Goal: Task Accomplishment & Management: Complete application form

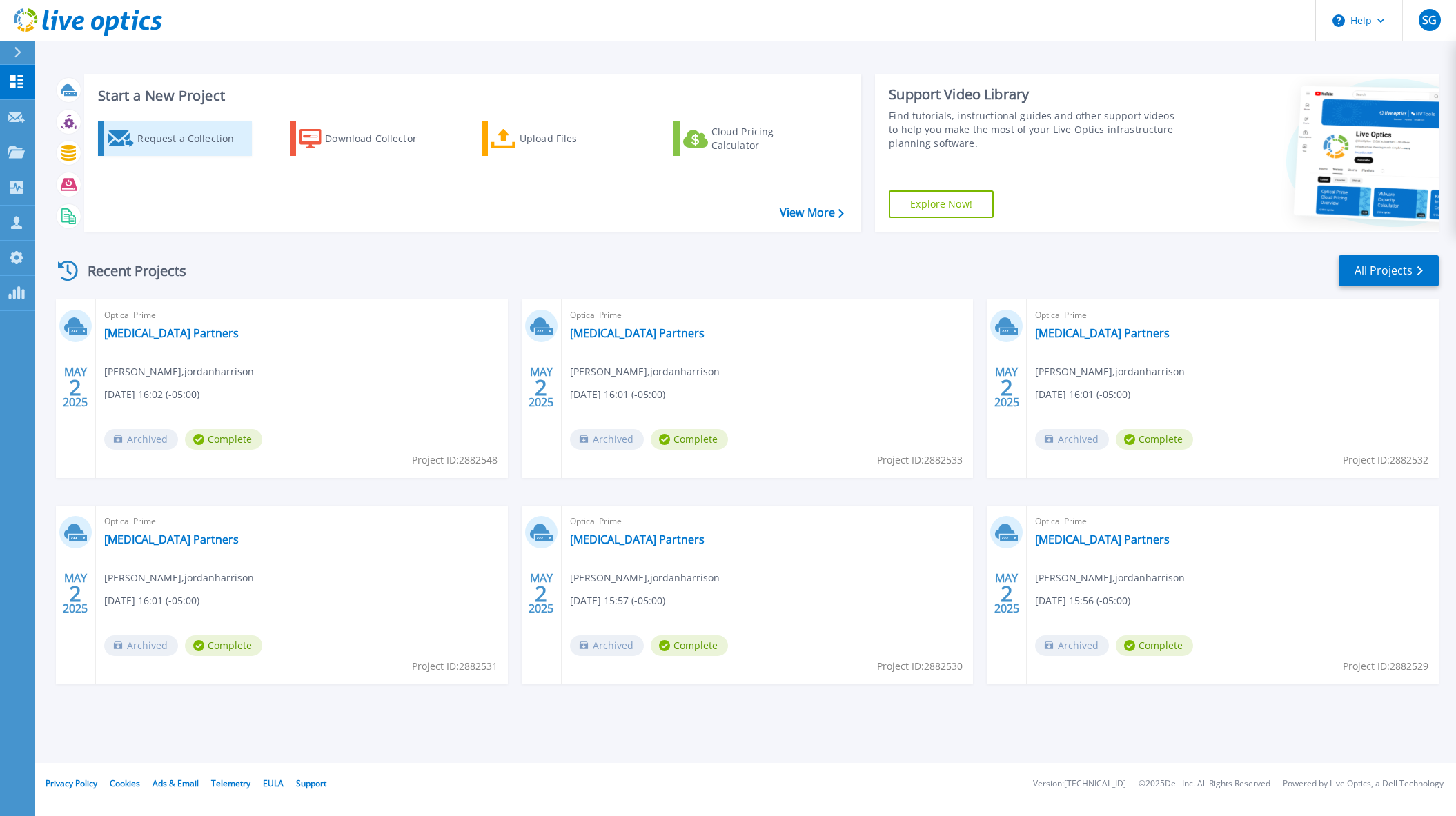
click at [144, 143] on div "Request a Collection" at bounding box center [192, 139] width 111 height 27
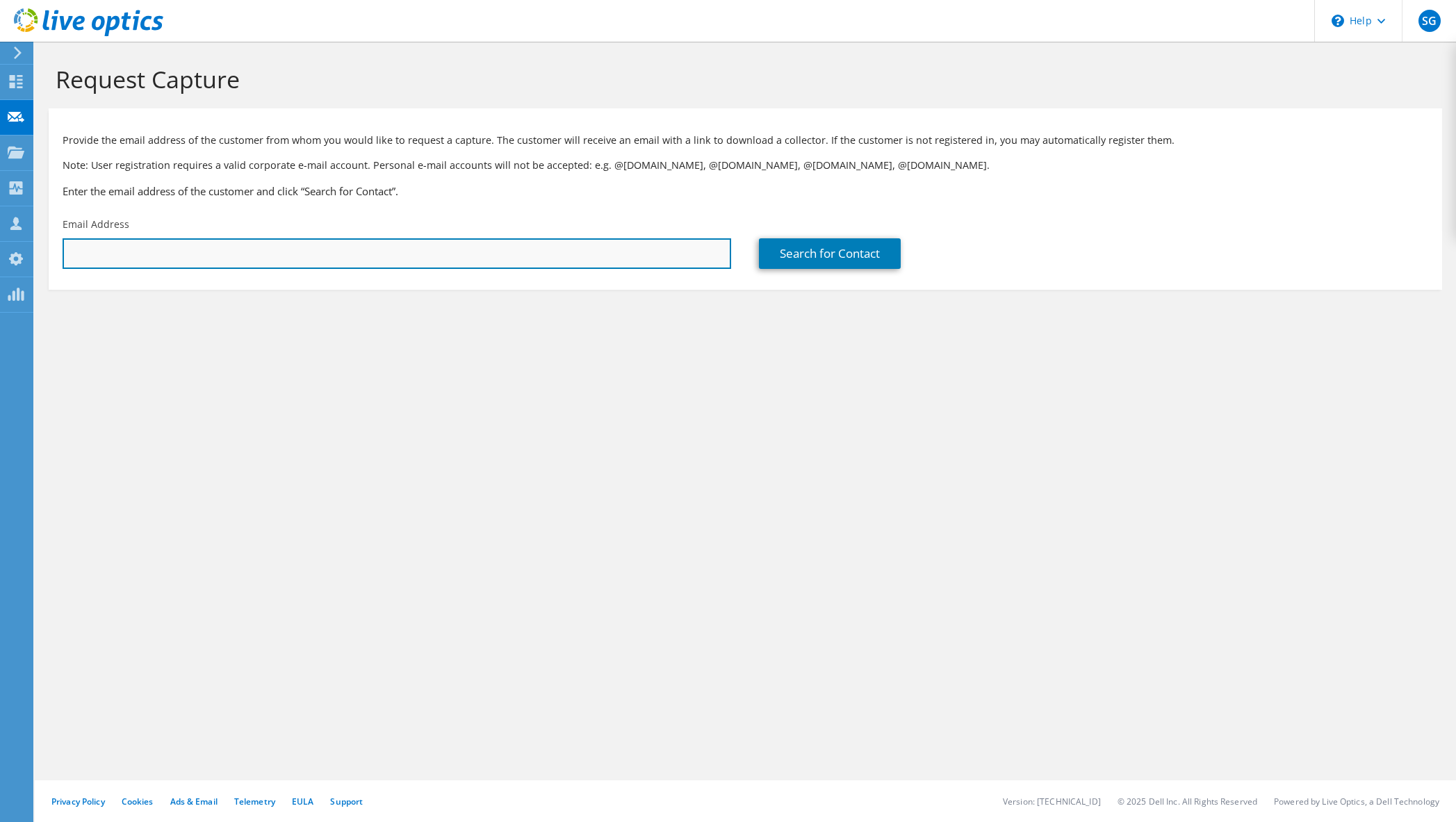
click at [226, 250] on input "text" at bounding box center [396, 253] width 668 height 30
paste input "[EMAIL_ADDRESS][DOMAIN_NAME]"
type input "SKocher@unitedregional.org"
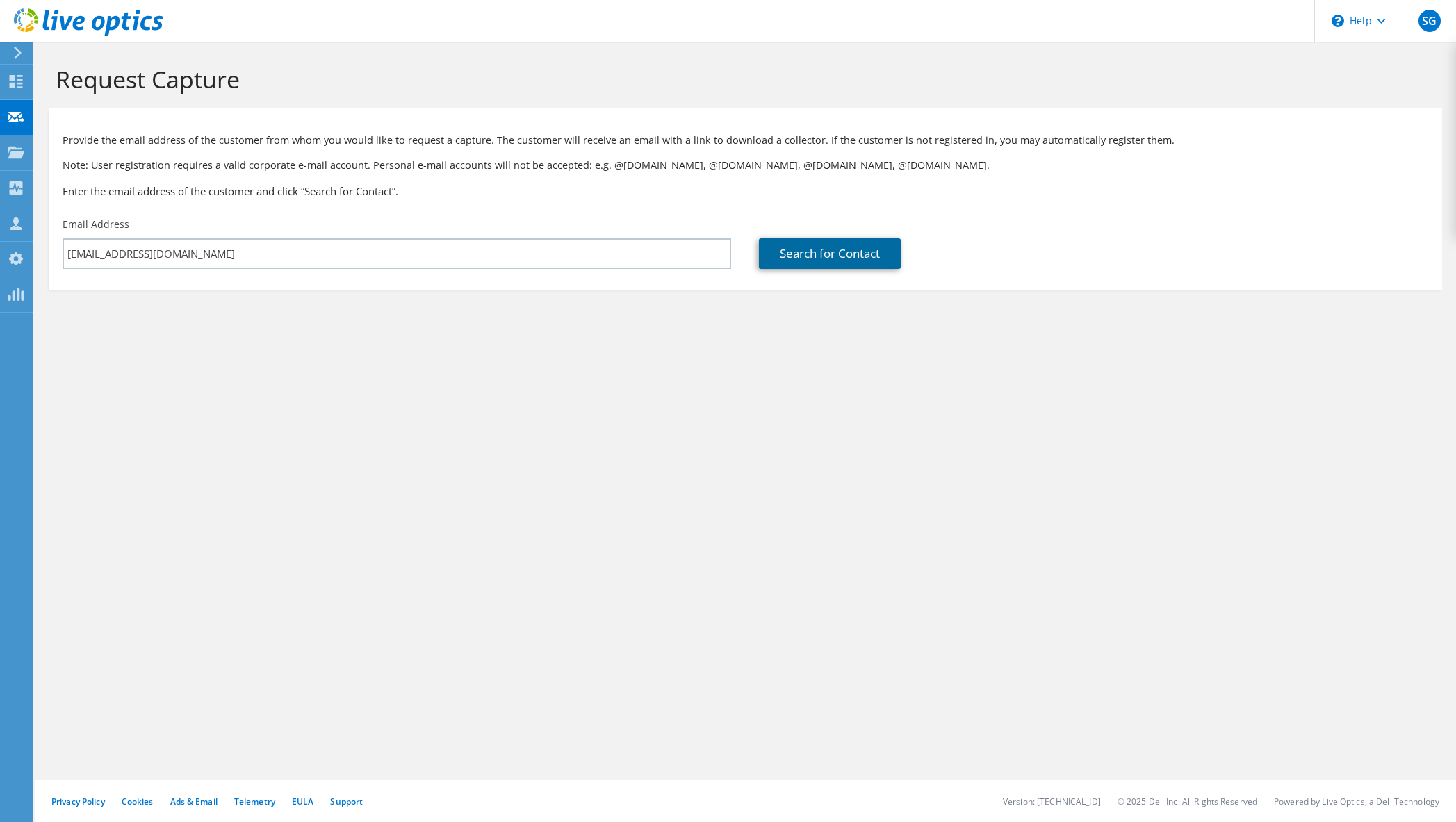
click at [824, 252] on link "Search for Contact" at bounding box center [830, 253] width 142 height 30
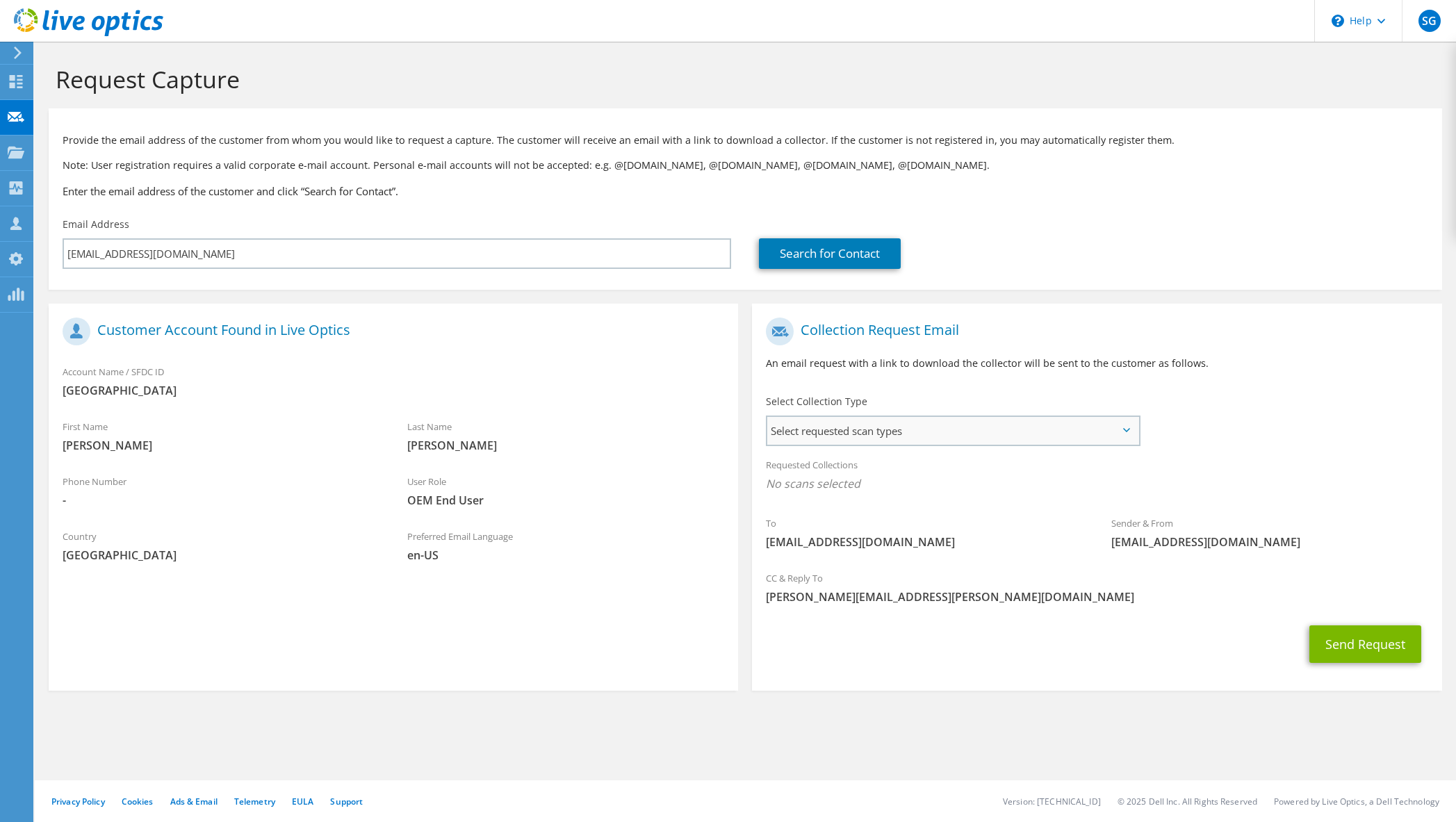
click at [843, 430] on span "Select requested scan types" at bounding box center [953, 431] width 371 height 28
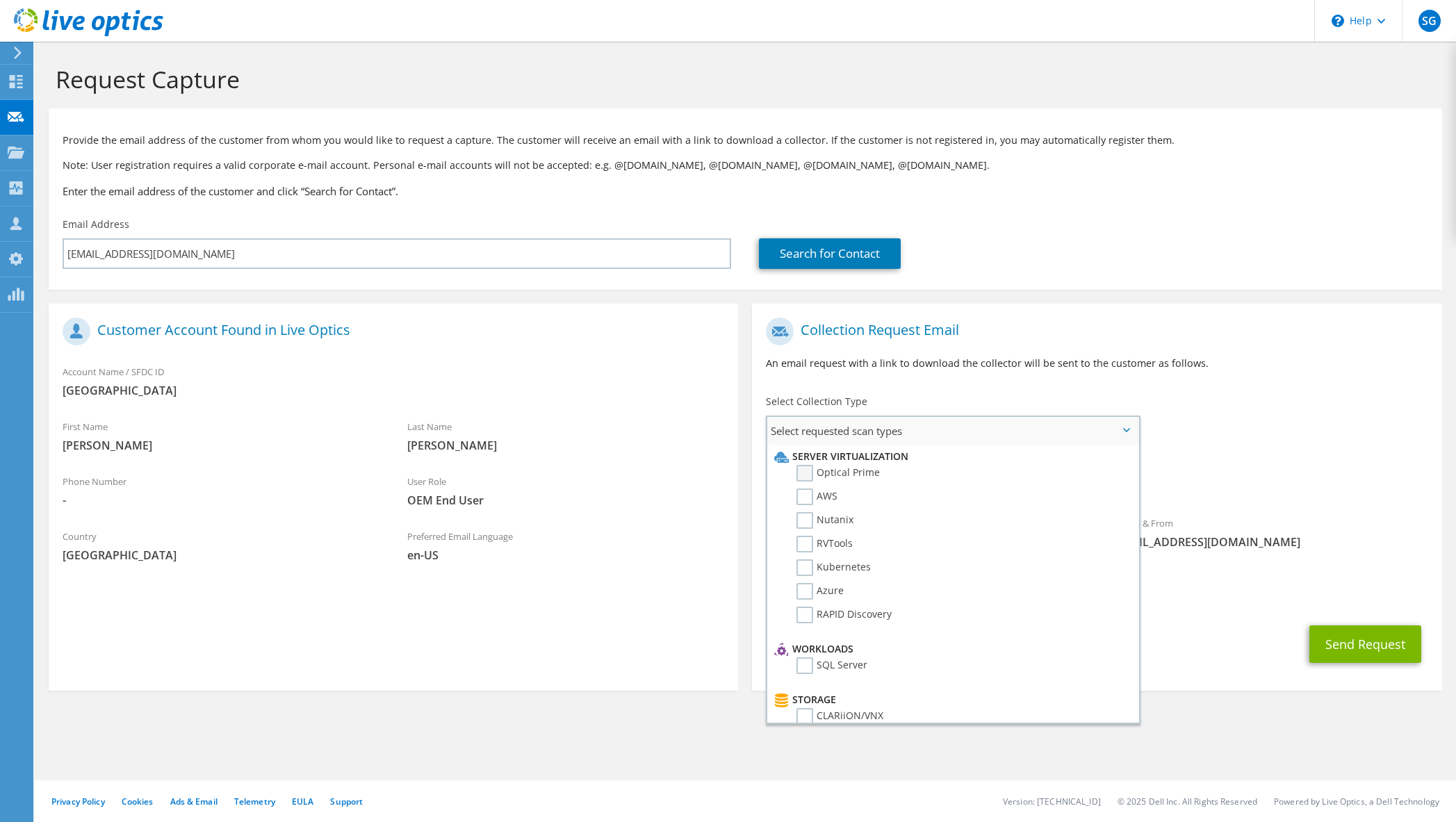
click at [807, 473] on label "Optical Prime" at bounding box center [838, 472] width 84 height 16
click at [0, 0] on input "Optical Prime" at bounding box center [0, 0] width 0 height 0
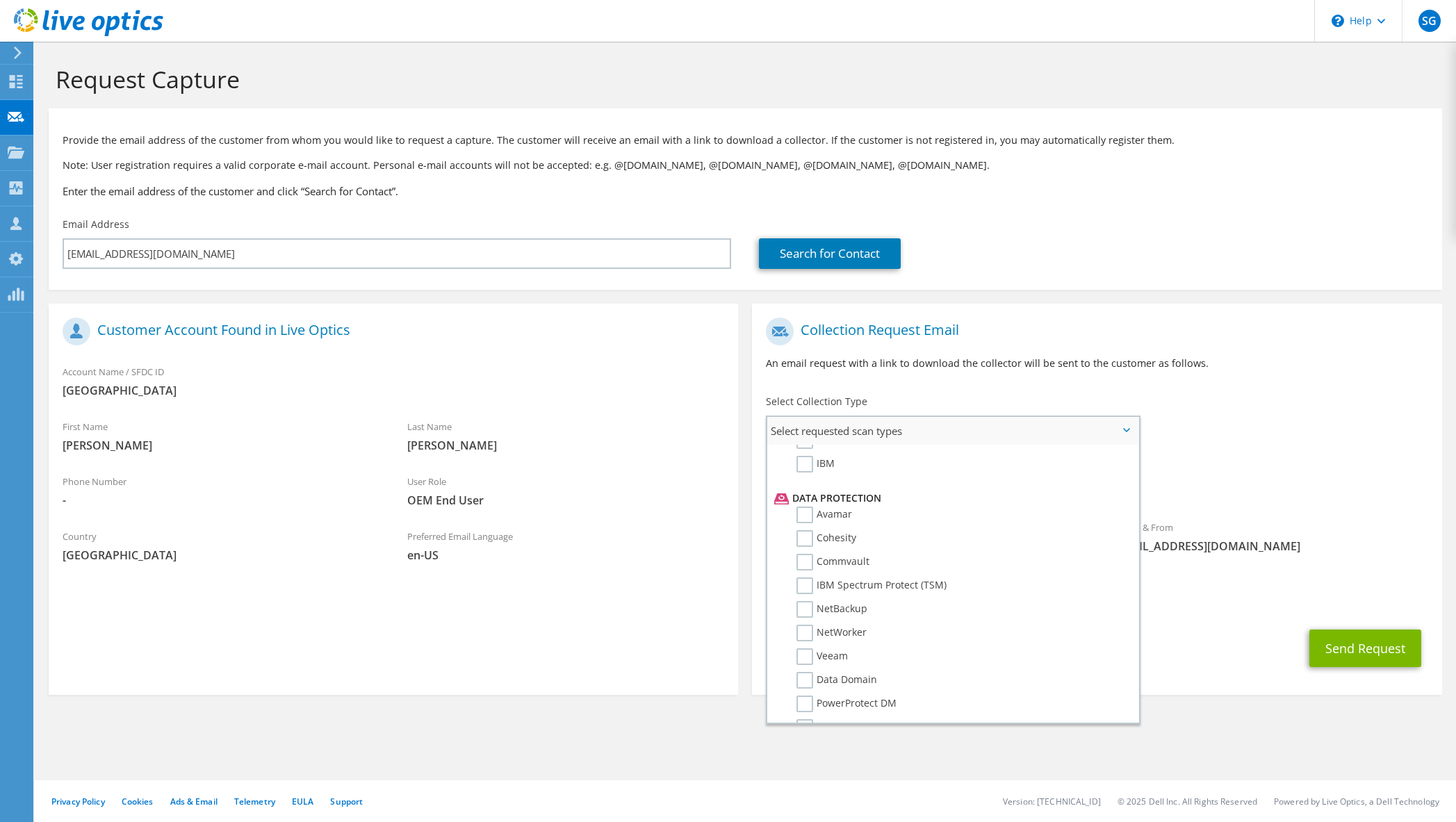
scroll to position [614, 0]
click at [1270, 671] on div "Send Request" at bounding box center [1097, 648] width 689 height 52
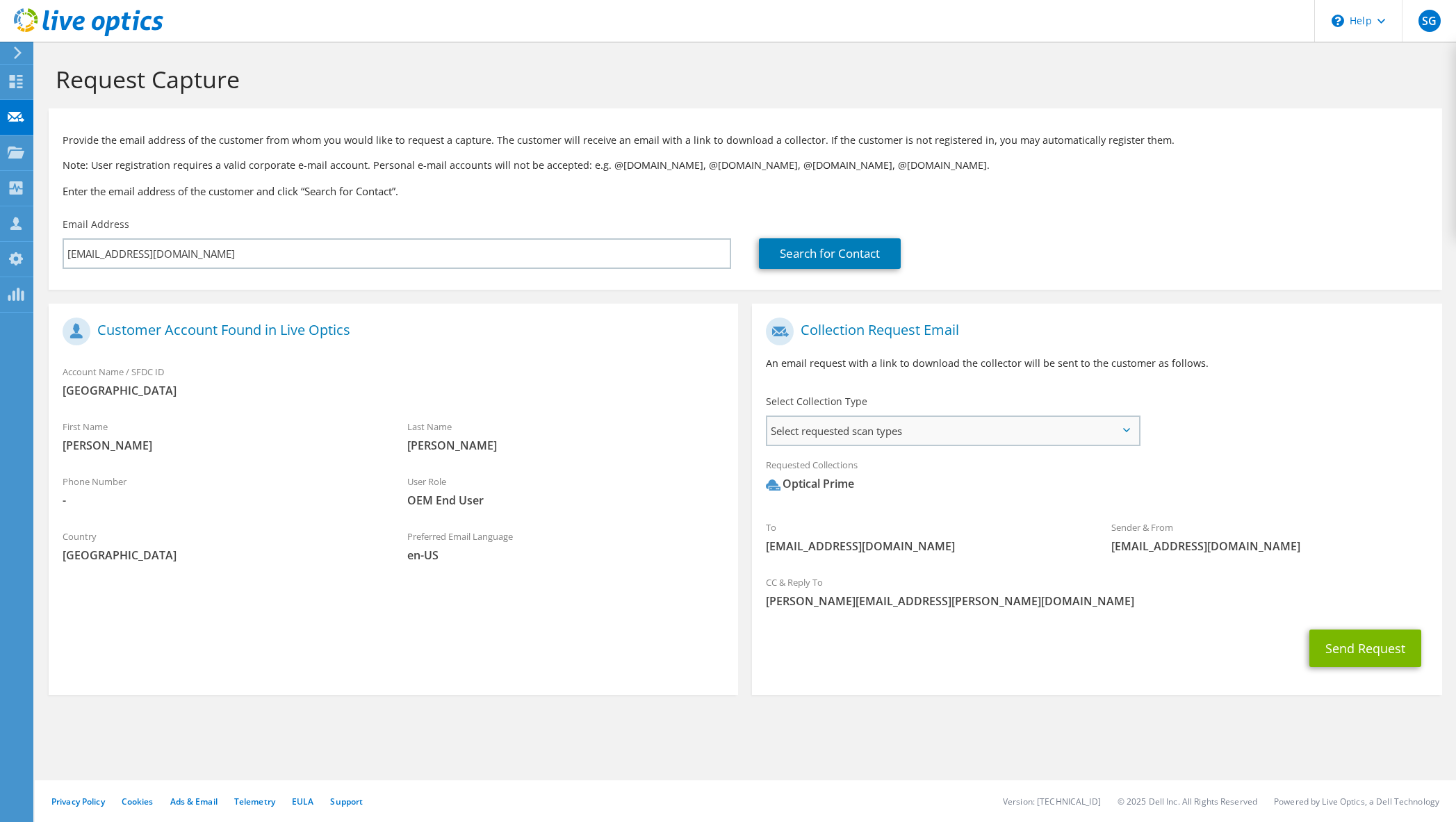
click at [905, 427] on span "Select requested scan types" at bounding box center [953, 431] width 371 height 28
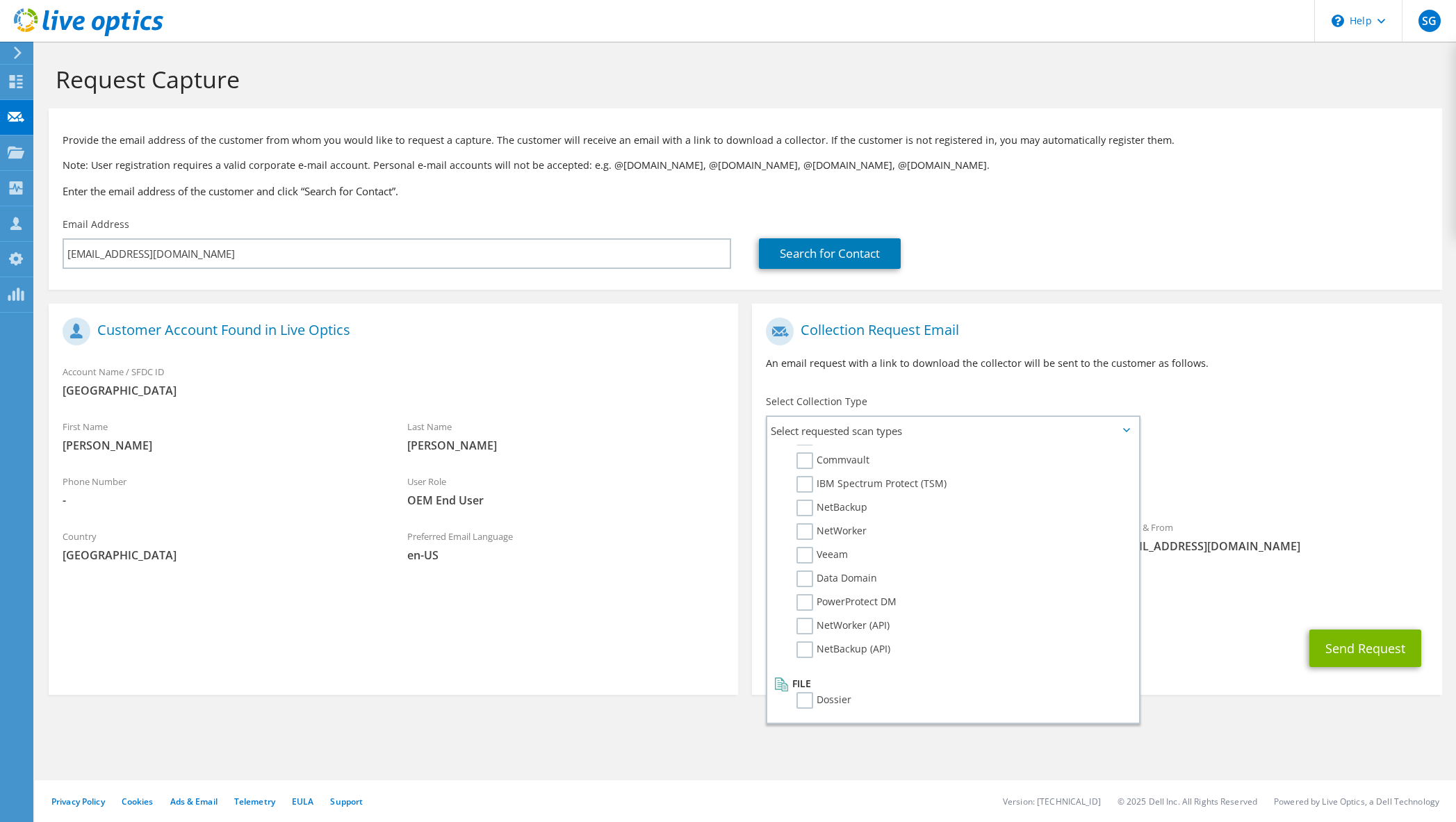
click at [1248, 427] on div "To SKocher@unitedregional.org Sender & From liveoptics@liveoptics.com" at bounding box center [1097, 439] width 689 height 257
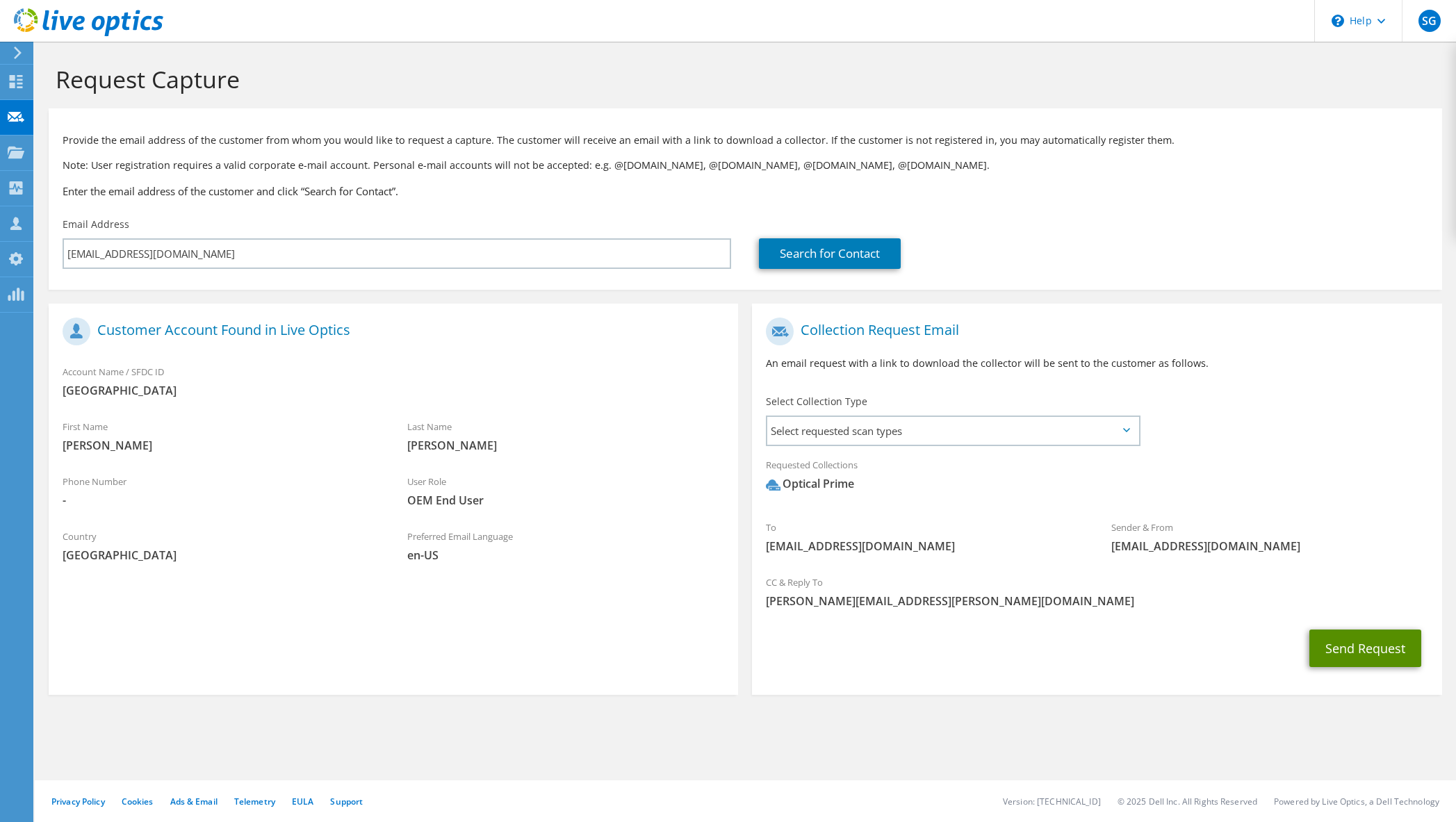
click at [1353, 642] on button "Send Request" at bounding box center [1365, 648] width 112 height 37
